Goal: Contribute content: Contribute content

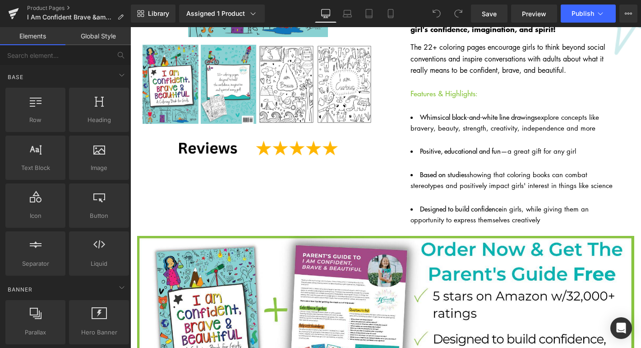
scroll to position [224, 0]
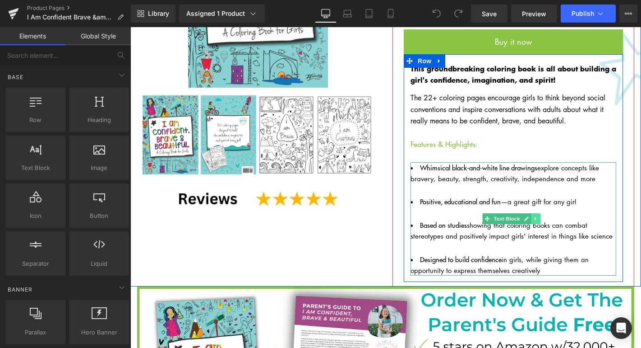
click at [535, 217] on icon at bounding box center [535, 218] width 1 height 3
click at [538, 216] on icon at bounding box center [540, 218] width 5 height 5
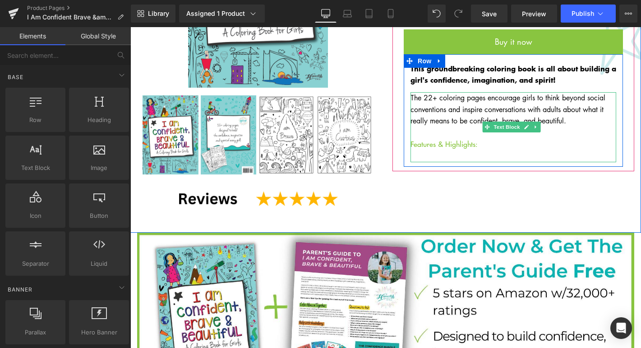
click at [475, 130] on p "The 22+ coloring pages encourage girls to think beyond social conventions and i…" at bounding box center [514, 127] width 206 height 70
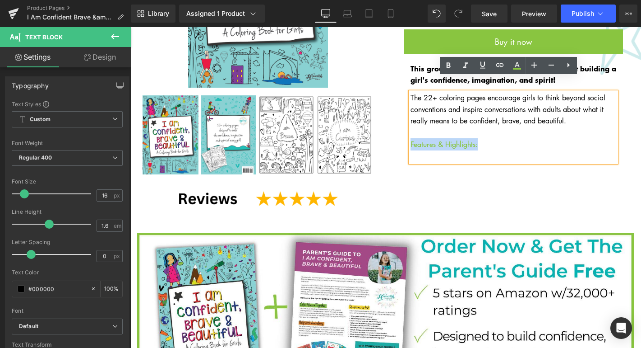
drag, startPoint x: 476, startPoint y: 131, endPoint x: 402, endPoint y: 124, distance: 74.4
click at [404, 124] on div "This groundbreaking coloring book is all about building a girl's confidence, im…" at bounding box center [513, 112] width 219 height 99
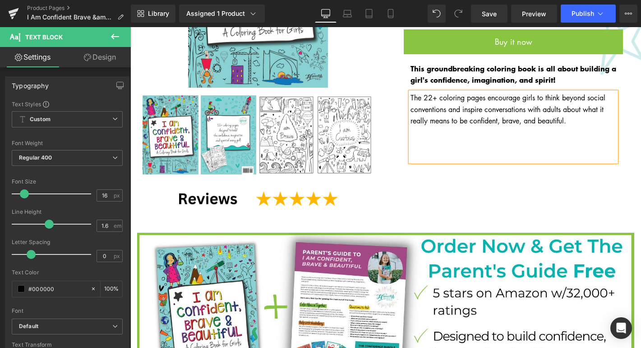
click at [100, 54] on link "Design" at bounding box center [99, 57] width 65 height 20
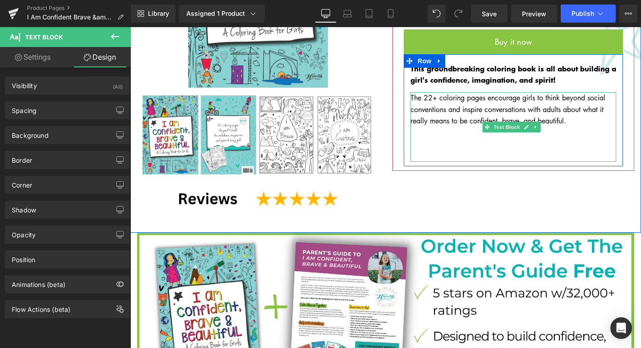
click at [426, 130] on p "The 22+ coloring pages encourage girls to think beyond social conventions and i…" at bounding box center [514, 127] width 206 height 70
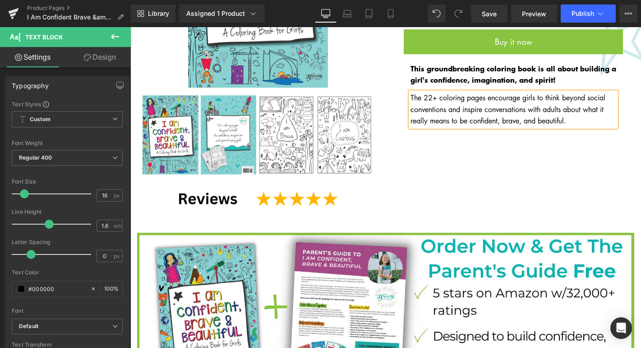
click at [492, 135] on div "Sale Off (P) Image ‹ ›" at bounding box center [385, 48] width 511 height 367
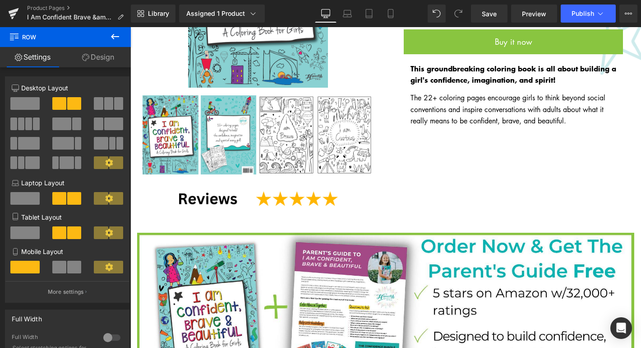
click at [116, 35] on icon at bounding box center [115, 36] width 11 height 11
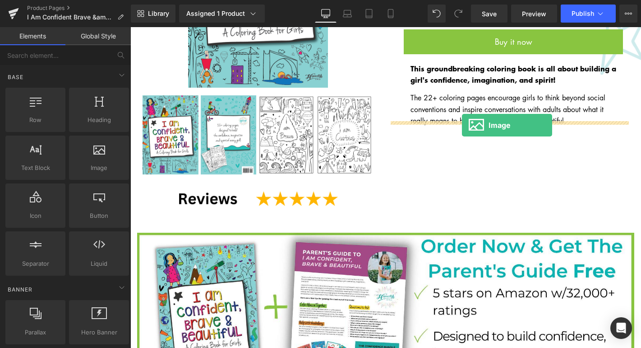
drag, startPoint x: 159, startPoint y: 139, endPoint x: 462, endPoint y: 125, distance: 303.2
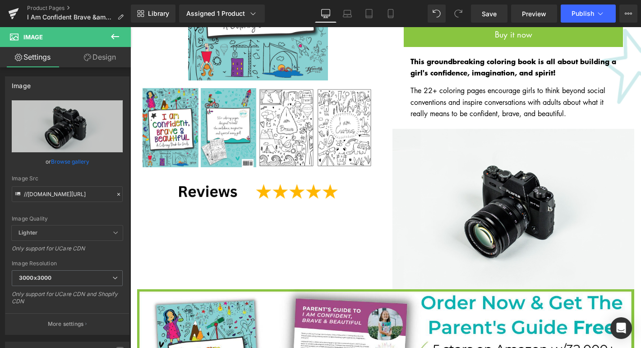
scroll to position [216, 0]
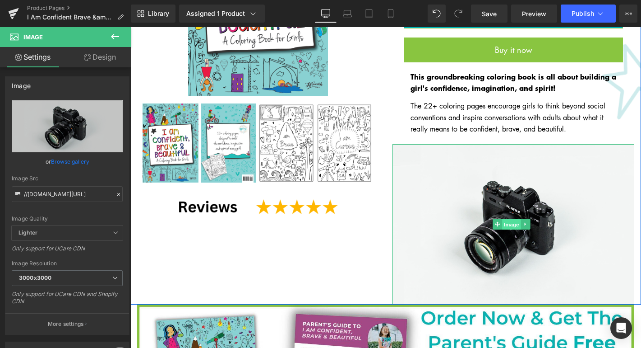
click at [508, 219] on span "Image" at bounding box center [511, 224] width 19 height 11
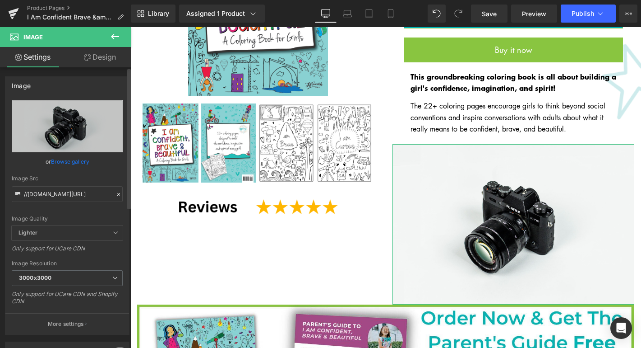
click at [71, 162] on link "Browse gallery" at bounding box center [70, 161] width 38 height 16
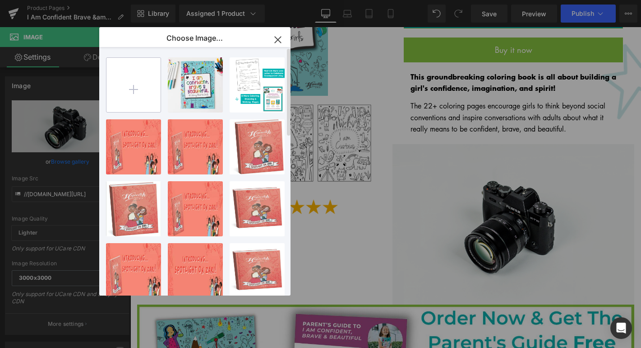
click at [0, 0] on input "file" at bounding box center [0, 0] width 0 height 0
type input "C:\fakepath\2.png"
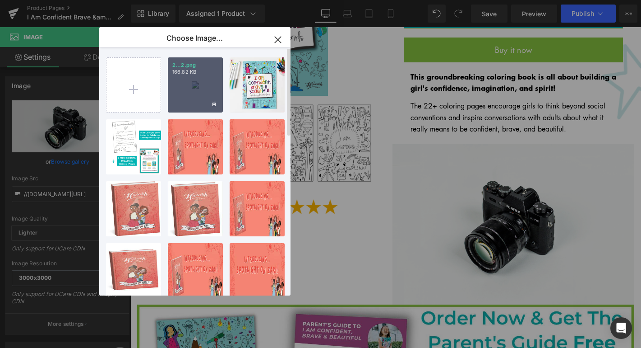
click at [0, 0] on div "2...2.png 166.82 KB" at bounding box center [0, 0] width 0 height 0
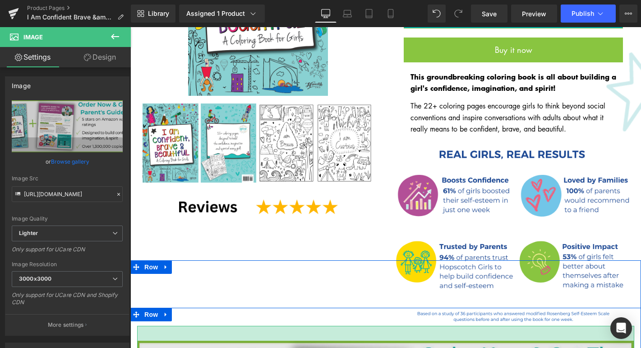
drag, startPoint x: 499, startPoint y: 308, endPoint x: 499, endPoint y: 323, distance: 14.9
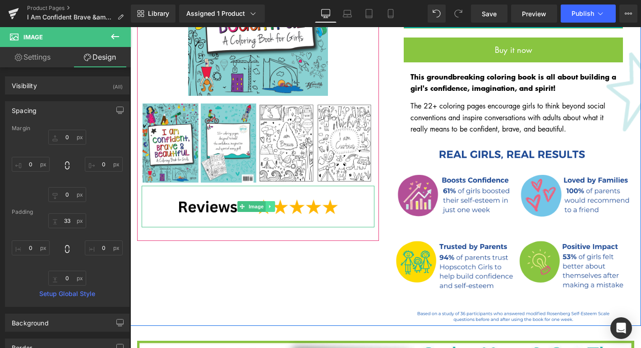
click at [272, 206] on link at bounding box center [270, 206] width 9 height 11
click at [203, 206] on img at bounding box center [258, 207] width 175 height 42
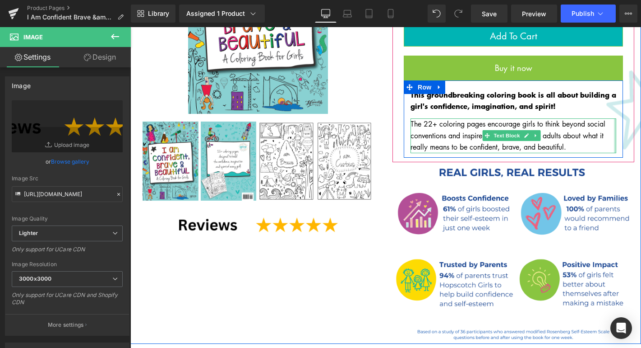
scroll to position [201, 0]
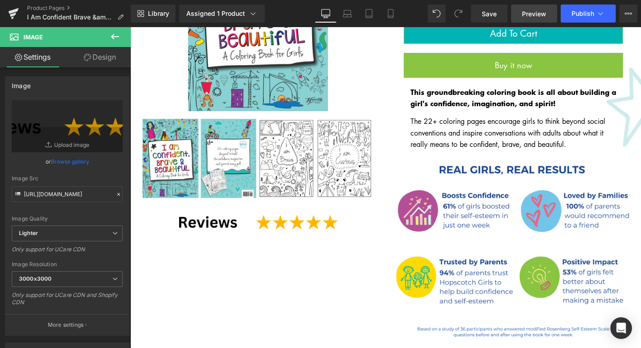
click at [534, 20] on link "Preview" at bounding box center [534, 14] width 46 height 18
click at [484, 14] on span "Save" at bounding box center [489, 13] width 15 height 9
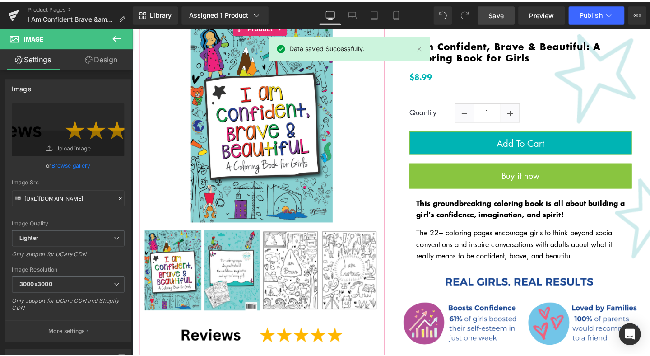
scroll to position [205, 0]
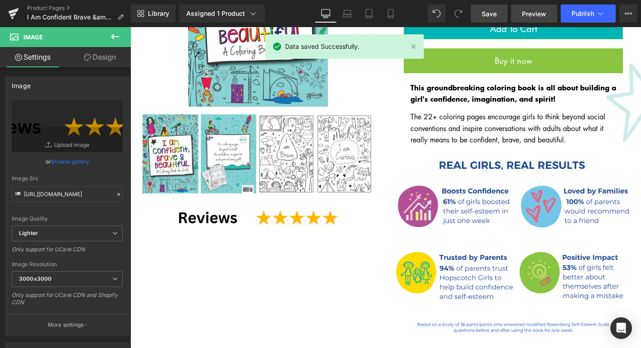
click at [542, 15] on span "Preview" at bounding box center [534, 13] width 24 height 9
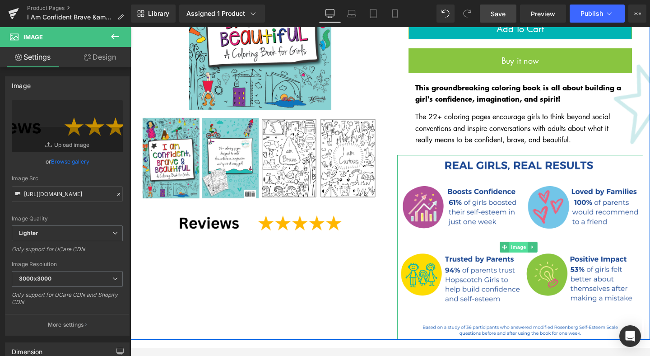
click at [516, 241] on span "Image" at bounding box center [518, 246] width 19 height 11
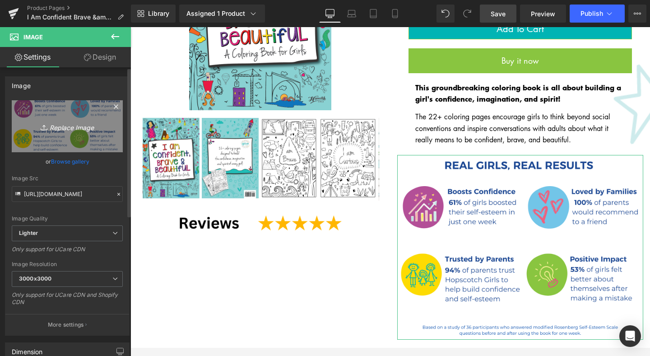
click at [69, 130] on icon "Replace Image" at bounding box center [67, 126] width 72 height 11
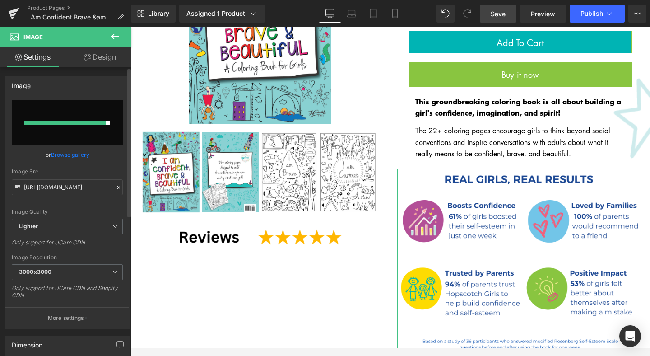
scroll to position [140, 0]
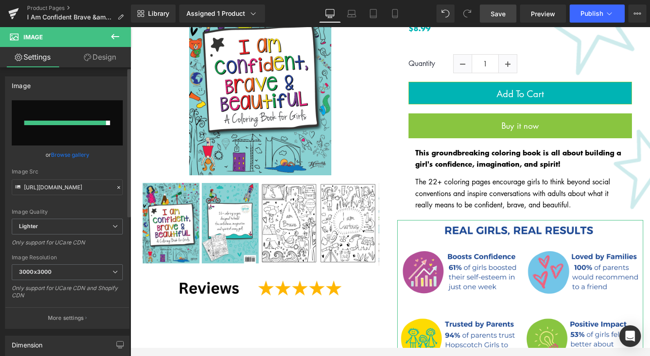
click at [78, 137] on input "file" at bounding box center [67, 122] width 111 height 45
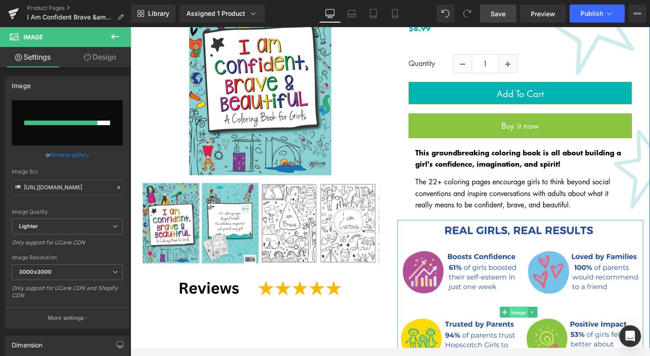
click at [513, 307] on span "Image" at bounding box center [518, 312] width 19 height 11
click at [531, 309] on icon at bounding box center [532, 311] width 5 height 5
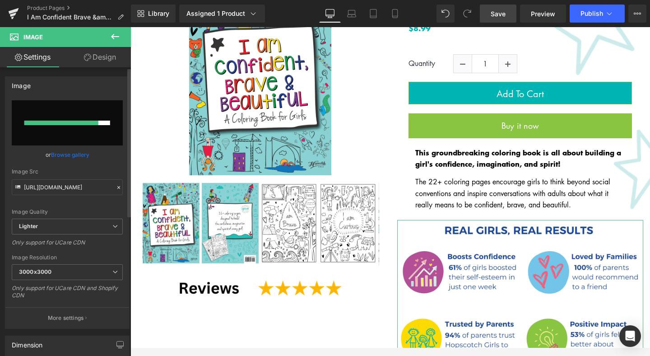
click at [81, 125] on input "file" at bounding box center [67, 122] width 111 height 45
type input "C:\fakepath\3.png"
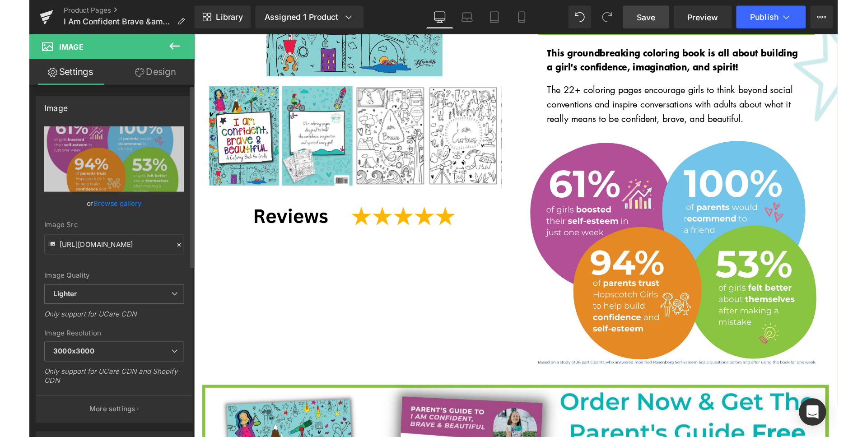
scroll to position [251, 0]
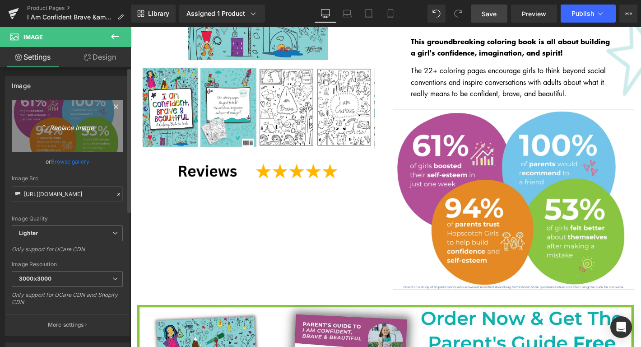
click at [57, 128] on icon "Replace Image" at bounding box center [67, 126] width 72 height 11
type input "C:\fakepath\4.png"
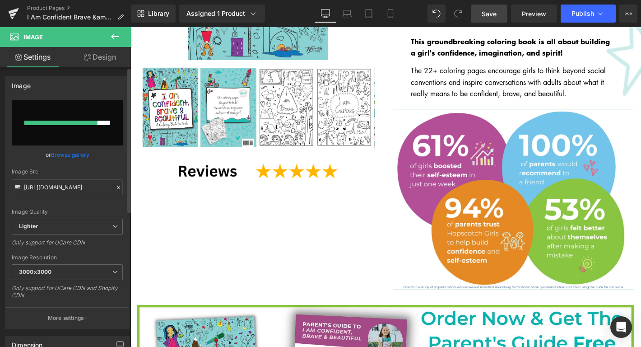
click at [77, 154] on link "Browse gallery" at bounding box center [70, 155] width 38 height 16
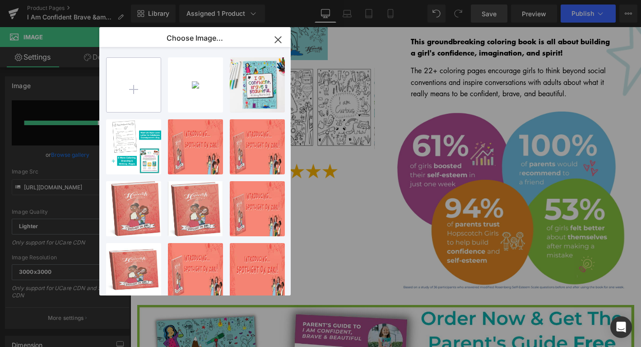
click at [0, 0] on input "file" at bounding box center [0, 0] width 0 height 0
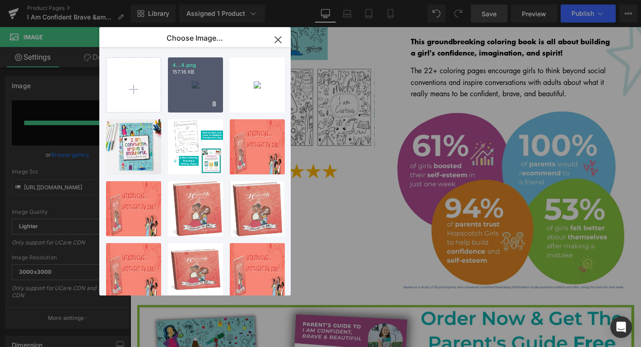
click at [182, 88] on div "4...4.png 157.16 KB" at bounding box center [195, 84] width 55 height 55
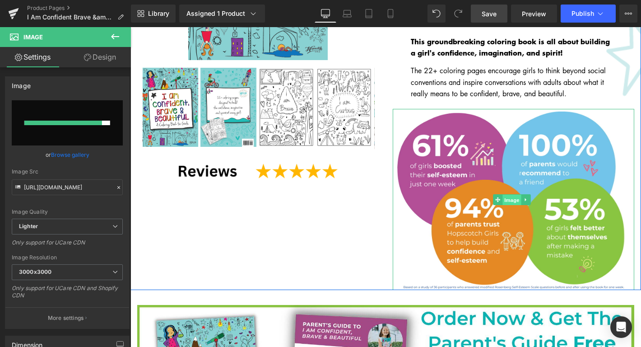
click at [497, 194] on link "Image" at bounding box center [507, 199] width 28 height 11
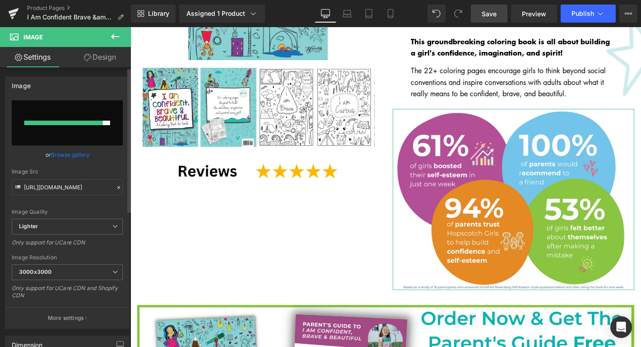
click at [61, 156] on link "Browse gallery" at bounding box center [70, 155] width 38 height 16
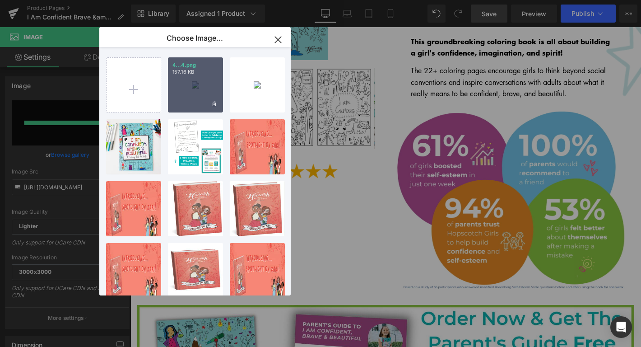
click at [191, 91] on div "4...4.png 157.16 KB" at bounding box center [195, 84] width 55 height 55
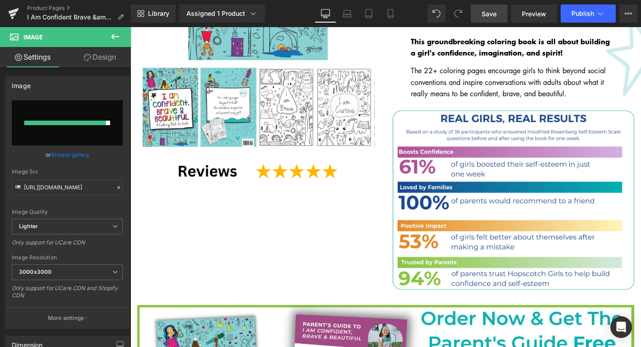
click at [490, 16] on span "Save" at bounding box center [489, 13] width 15 height 9
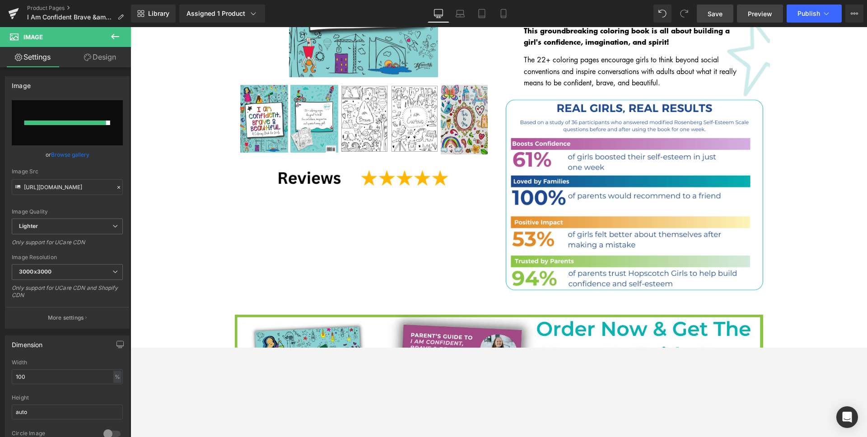
click at [641, 18] on span "Preview" at bounding box center [759, 13] width 24 height 9
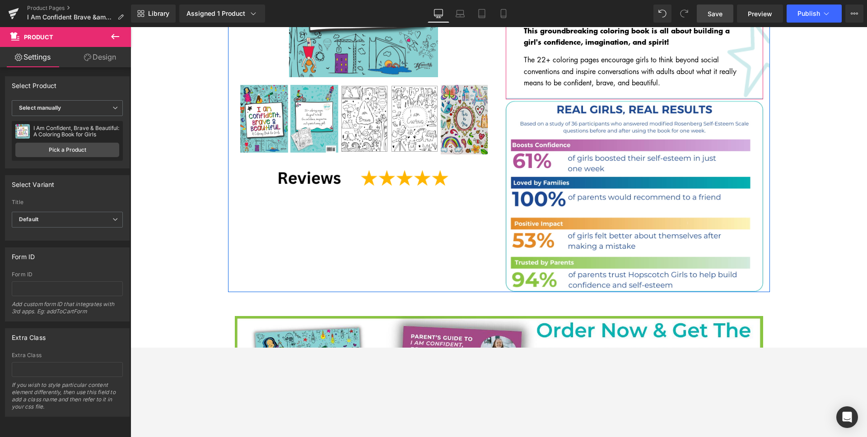
click at [641, 98] on div at bounding box center [634, 98] width 257 height 1
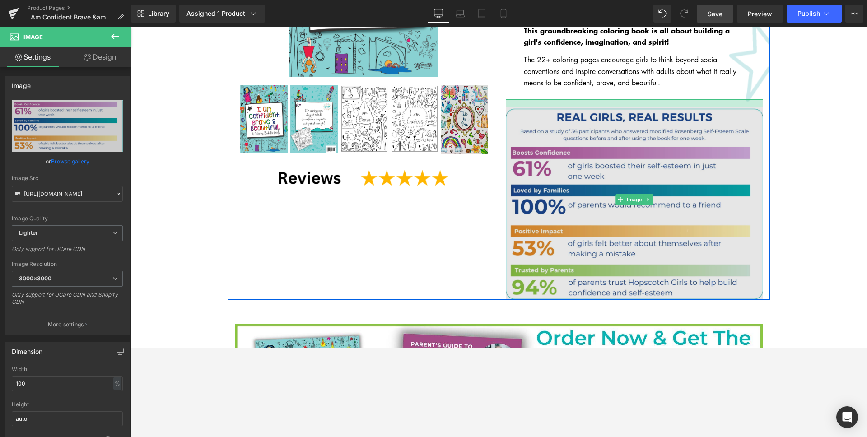
drag, startPoint x: 678, startPoint y: 92, endPoint x: 679, endPoint y: 99, distance: 7.7
click at [641, 99] on div "Image" at bounding box center [634, 199] width 257 height 201
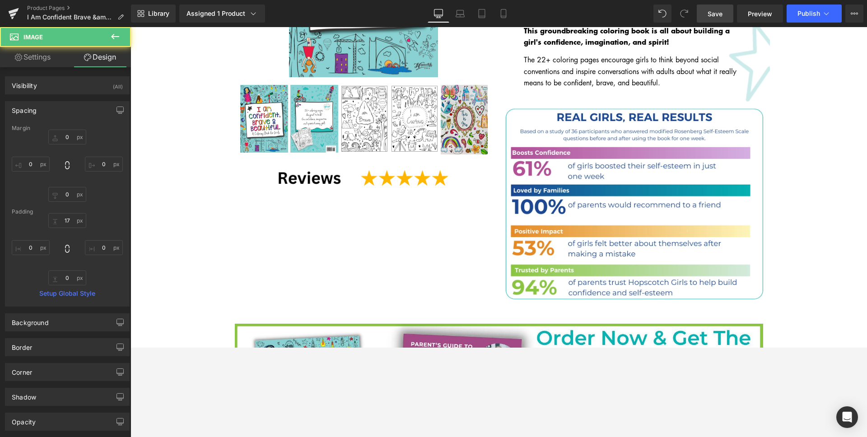
click at [641, 21] on link "Save" at bounding box center [714, 14] width 37 height 18
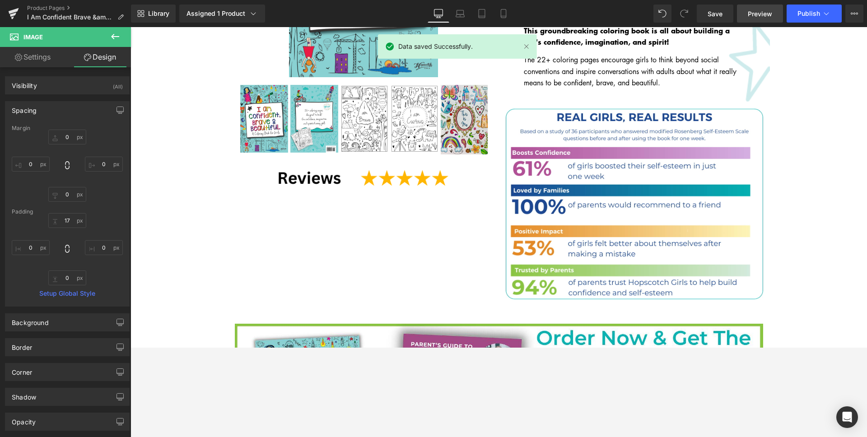
click at [641, 16] on span "Preview" at bounding box center [759, 13] width 24 height 9
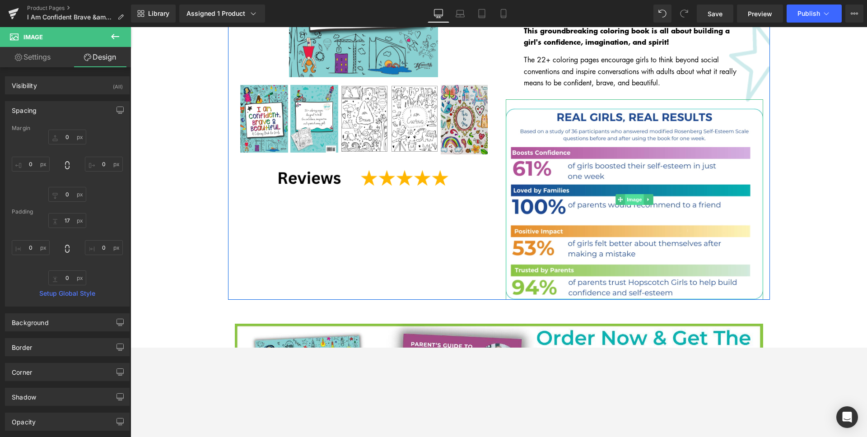
click at [625, 194] on span "Image" at bounding box center [634, 199] width 19 height 11
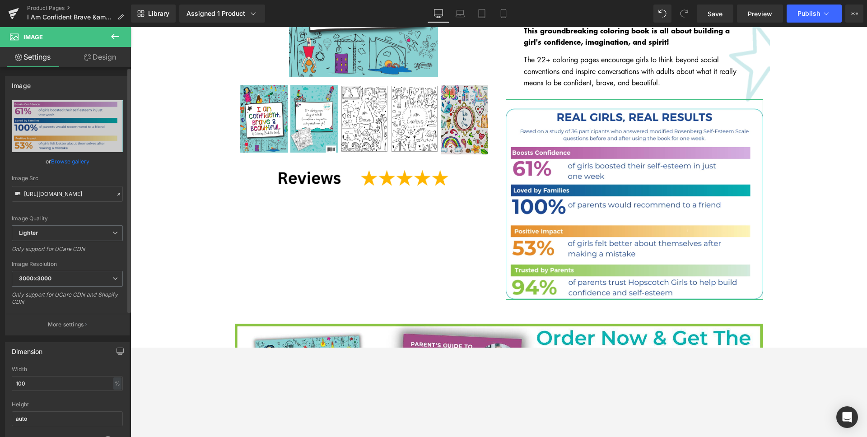
click at [65, 164] on link "Browse gallery" at bounding box center [70, 161] width 38 height 16
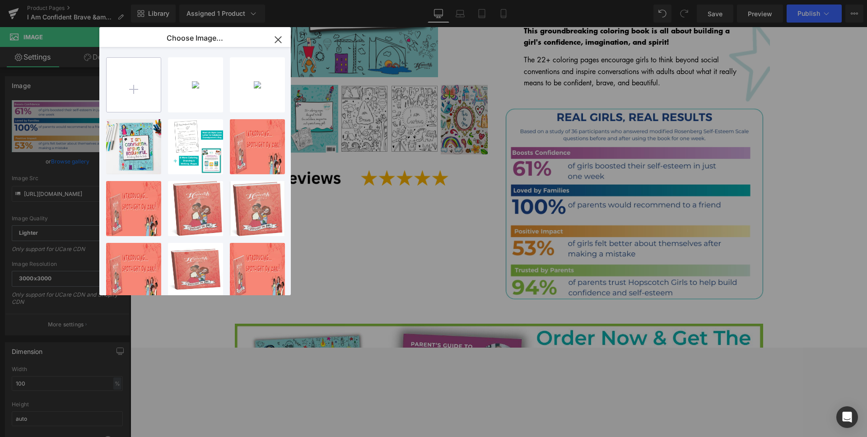
click at [0, 0] on input "file" at bounding box center [0, 0] width 0 height 0
type input "C:\fakepath\5.png"
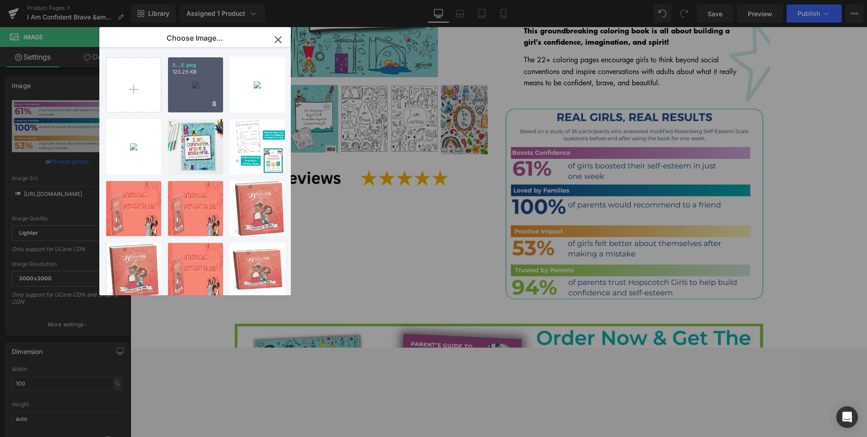
click at [209, 84] on div "5...5.png 123.25 KB" at bounding box center [195, 84] width 55 height 55
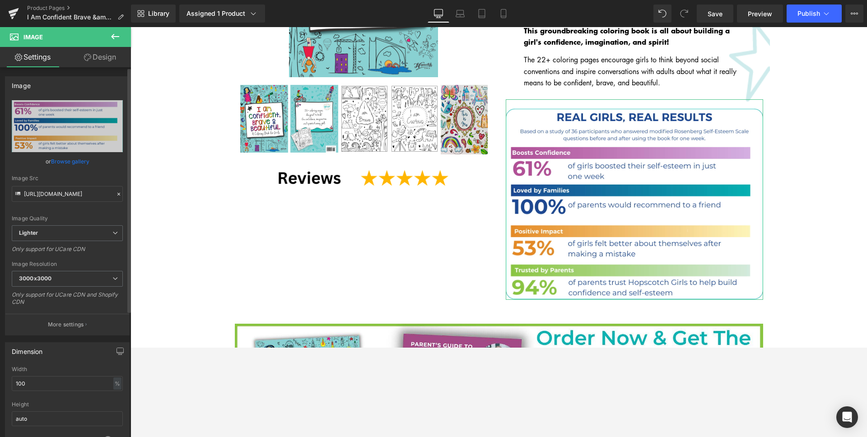
click at [73, 164] on link "Browse gallery" at bounding box center [70, 161] width 38 height 16
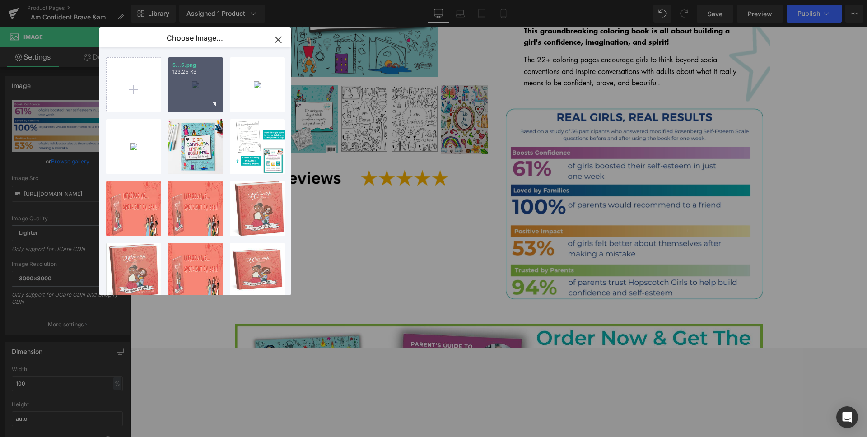
click at [196, 78] on div "5...5.png 123.25 KB" at bounding box center [195, 84] width 55 height 55
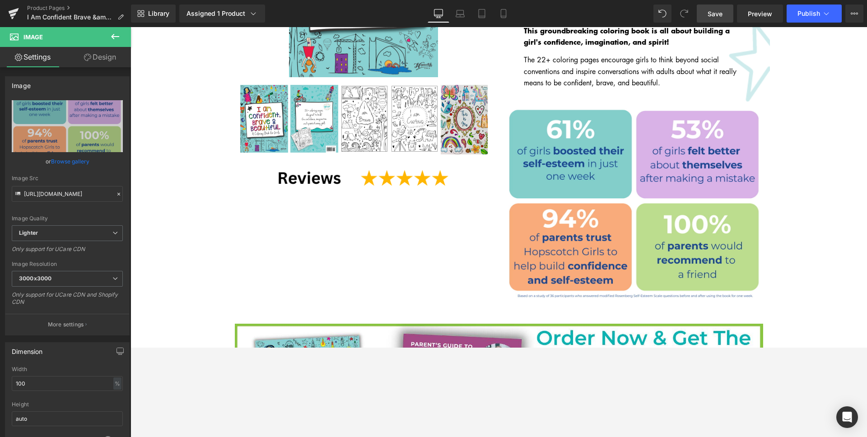
drag, startPoint x: 717, startPoint y: 14, endPoint x: 682, endPoint y: 219, distance: 207.8
click at [641, 14] on span "Save" at bounding box center [714, 13] width 15 height 9
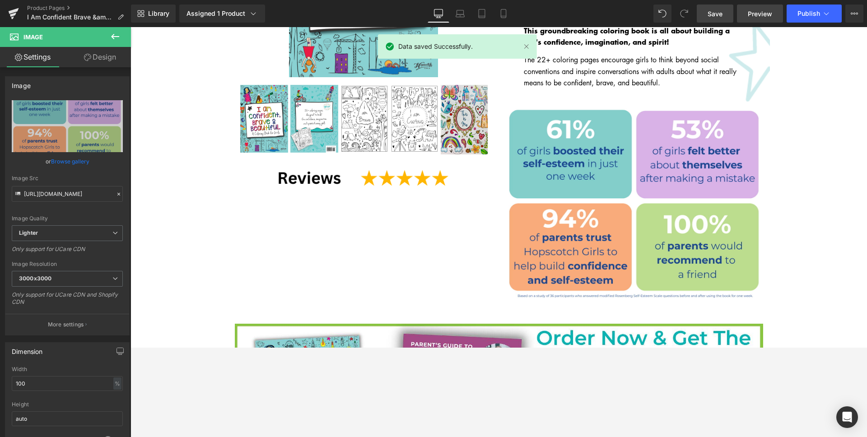
click at [641, 19] on link "Preview" at bounding box center [760, 14] width 46 height 18
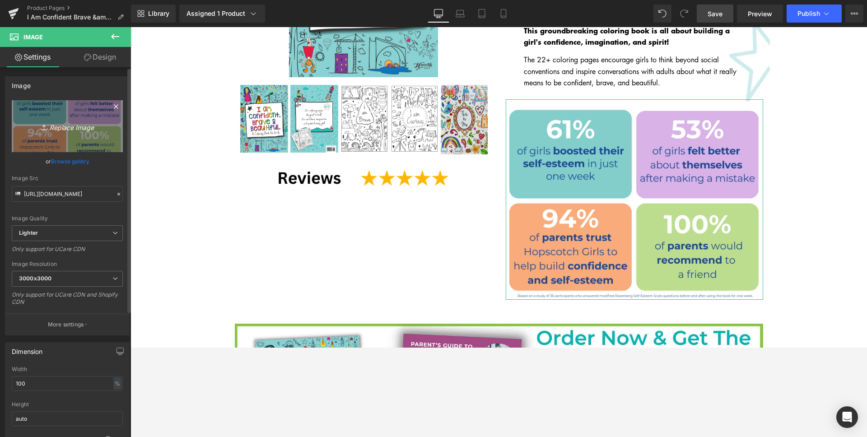
click at [58, 128] on icon "Replace Image" at bounding box center [67, 126] width 72 height 11
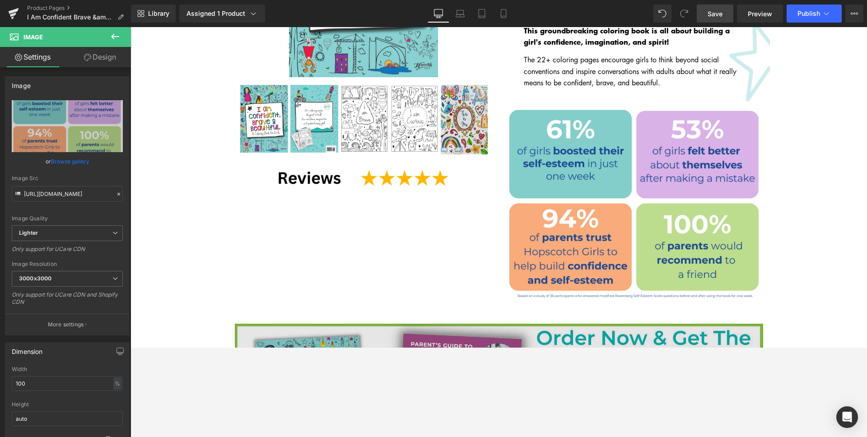
type input "C:\fakepath\2.png"
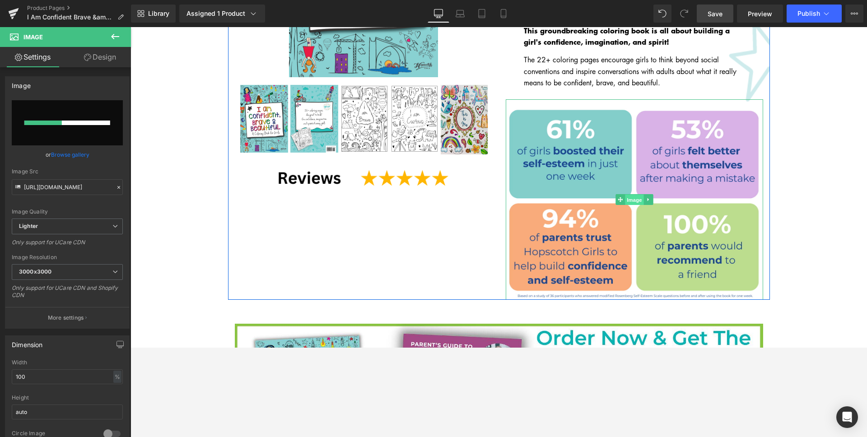
click at [626, 195] on span "Image" at bounding box center [634, 200] width 19 height 11
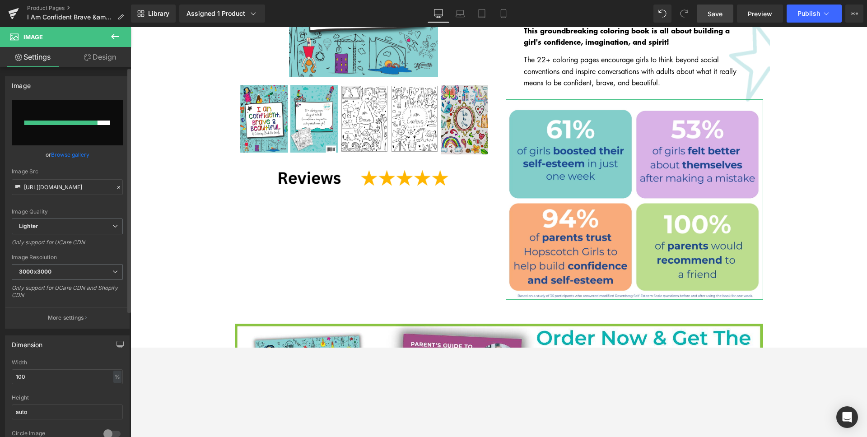
click at [75, 155] on link "Browse gallery" at bounding box center [70, 155] width 38 height 16
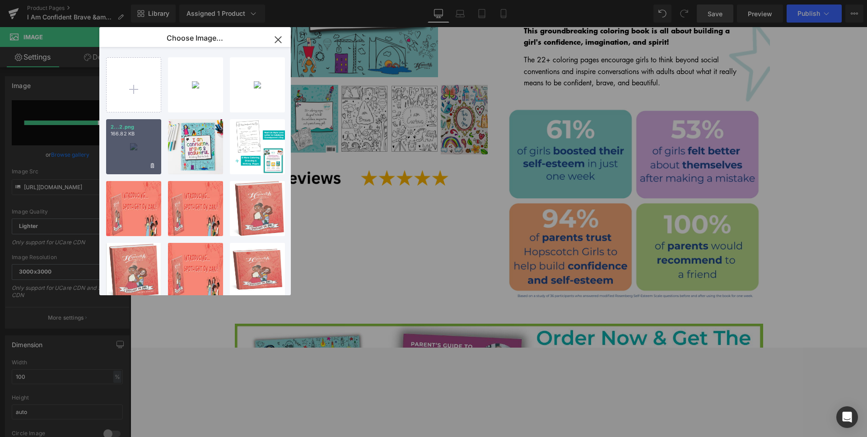
click at [0, 0] on div "2...2.png 166.82 KB" at bounding box center [0, 0] width 0 height 0
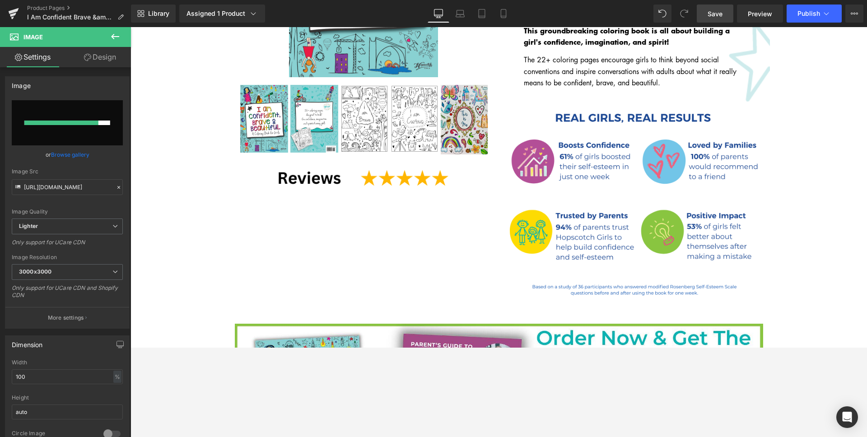
click at [641, 20] on link "Save" at bounding box center [714, 14] width 37 height 18
click at [641, 22] on link "Save" at bounding box center [714, 14] width 37 height 18
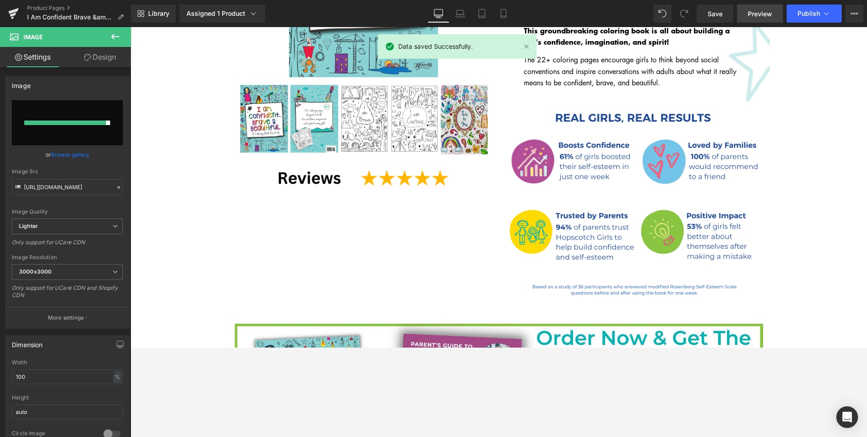
click at [641, 19] on link "Preview" at bounding box center [760, 14] width 46 height 18
